Goal: Complete application form

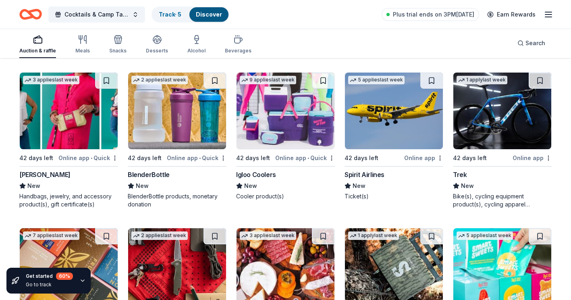
scroll to position [4854, 0]
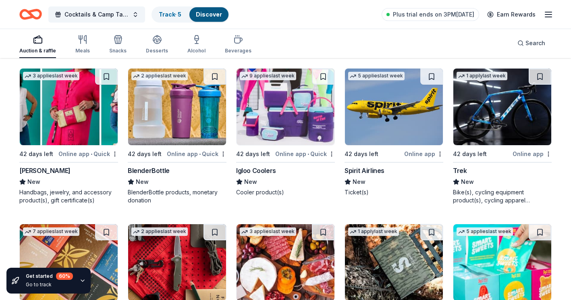
click at [395, 123] on img at bounding box center [394, 107] width 98 height 77
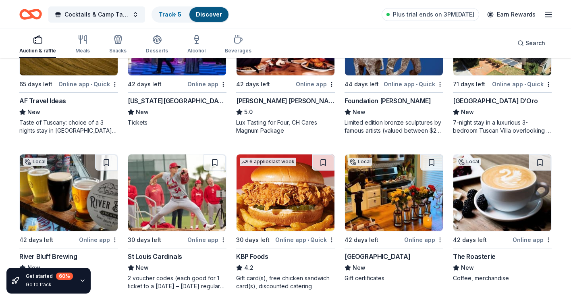
scroll to position [716, 0]
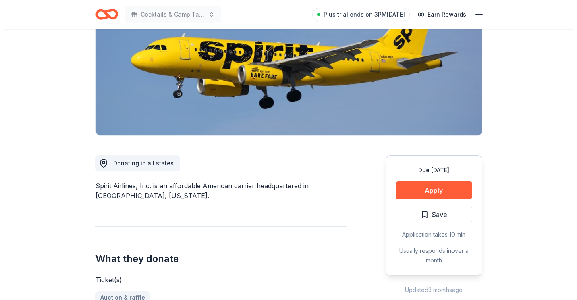
scroll to position [216, 0]
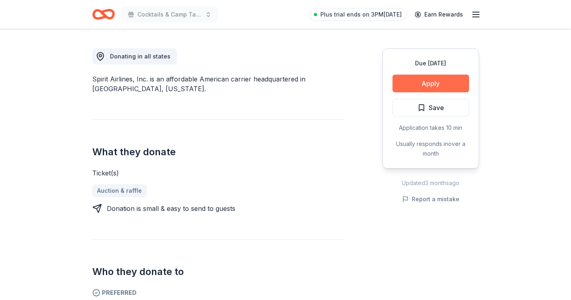
click at [448, 79] on button "Apply" at bounding box center [431, 84] width 77 height 18
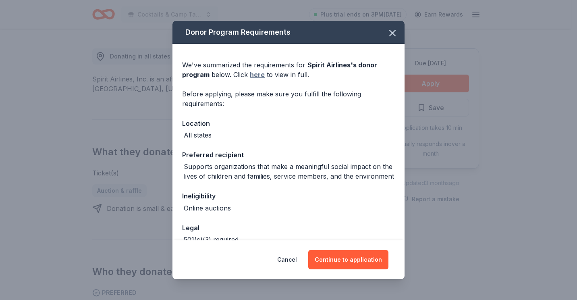
click at [259, 73] on link "here" at bounding box center [257, 75] width 15 height 10
click at [342, 262] on button "Continue to application" at bounding box center [348, 259] width 80 height 19
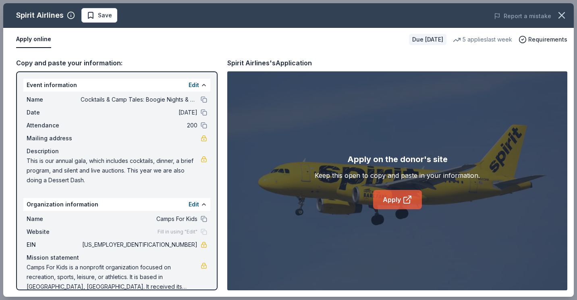
click at [400, 204] on link "Apply" at bounding box center [397, 199] width 49 height 19
click at [399, 197] on link "Apply" at bounding box center [397, 199] width 49 height 19
